Goal: Check status: Check status

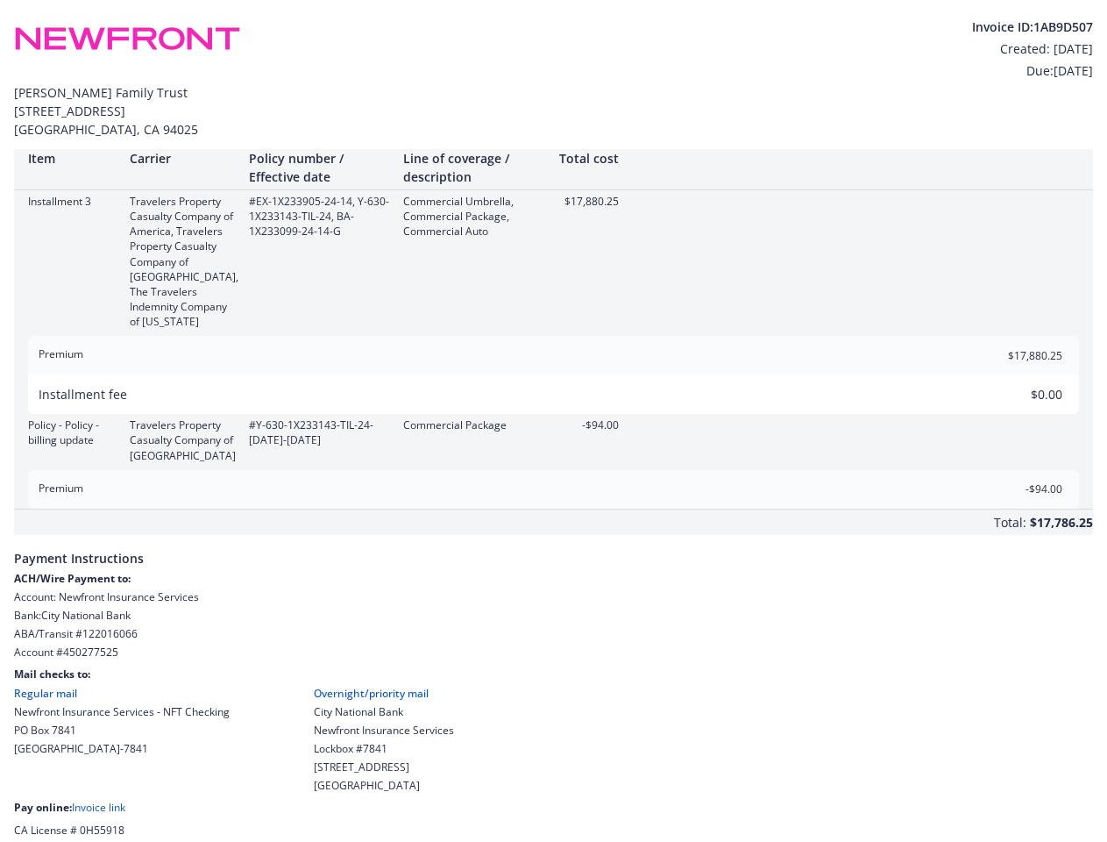
click at [553, 421] on div "Policy - Policy - billing update Travelers Property Casualty Company of America…" at bounding box center [553, 439] width 1079 height 45
